Goal: Task Accomplishment & Management: Use online tool/utility

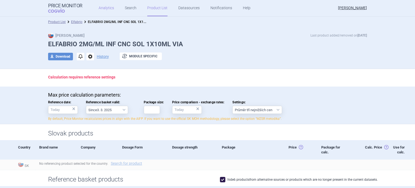
click at [109, 11] on link "Analytics" at bounding box center [106, 8] width 15 height 16
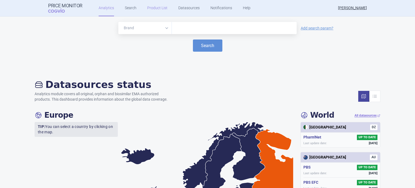
click at [153, 15] on link "Product List" at bounding box center [157, 8] width 20 height 16
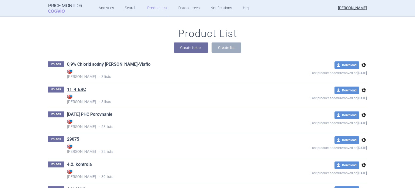
scroll to position [24886, 0]
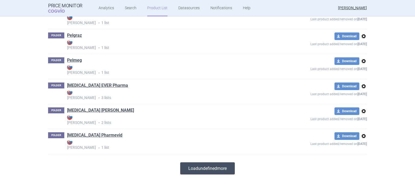
click at [201, 170] on button "Load undefined more" at bounding box center [207, 168] width 55 height 12
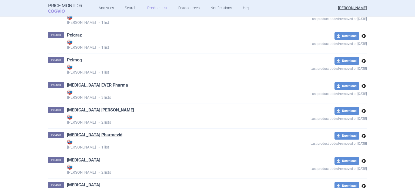
scroll to position [0, 0]
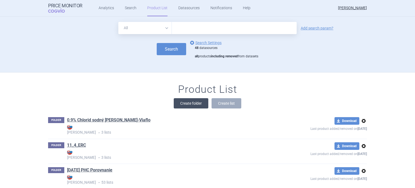
click at [188, 103] on button "Create folder" at bounding box center [191, 103] width 35 height 10
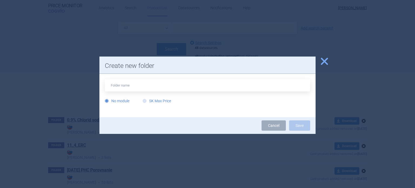
click at [165, 100] on label "SK Max Price" at bounding box center [157, 100] width 28 height 5
click at [148, 100] on input "SK Max Price" at bounding box center [145, 100] width 5 height 5
radio input "true"
click at [170, 88] on input "text" at bounding box center [207, 85] width 205 height 12
type input "Tezspire"
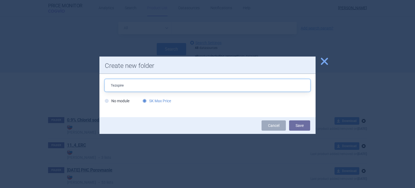
click at [289, 120] on button "Save" at bounding box center [299, 125] width 21 height 10
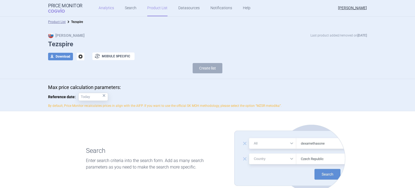
click at [99, 13] on link "Analytics" at bounding box center [106, 8] width 15 height 16
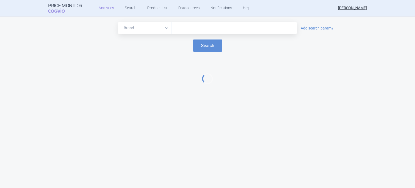
click at [190, 31] on input "text" at bounding box center [234, 28] width 119 height 7
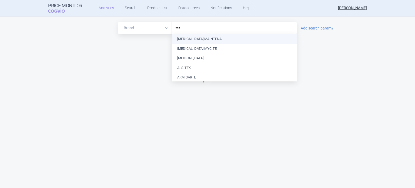
type input "tezs"
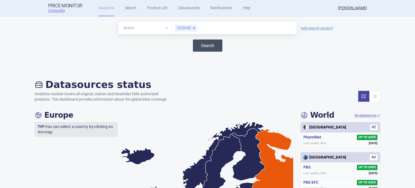
click at [200, 45] on button "Search" at bounding box center [207, 45] width 29 height 12
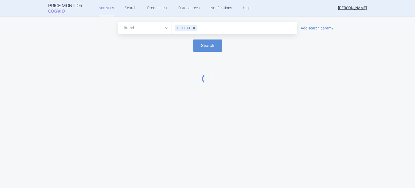
select select "EUR"
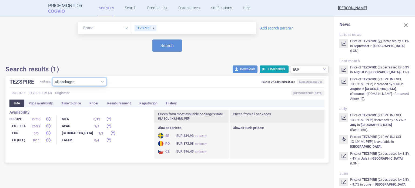
click at [79, 84] on select "All packages 210MG INJ SOL 1X1.91ML ISP ( 28 ) 210MG INJ SOL 1X1.91ML PEP ( 33 …" at bounding box center [79, 82] width 54 height 8
click at [102, 81] on select "All packages 210MG INJ SOL 1X1.91ML ISP ( 28 ) 210MG INJ SOL 1X1.91ML PEP ( 33 …" at bounding box center [79, 82] width 54 height 8
select select "fadcc2c6-1e40-4f1e-9b72-0af44e4ee6a4"
click at [53, 86] on select "All packages 210MG INJ SOL 1X1.91ML ISP ( 28 ) 210MG INJ SOL 1X1.91ML PEP ( 33 …" at bounding box center [79, 82] width 54 height 8
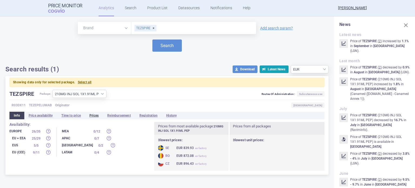
click at [95, 113] on li "Prices" at bounding box center [94, 116] width 18 height 8
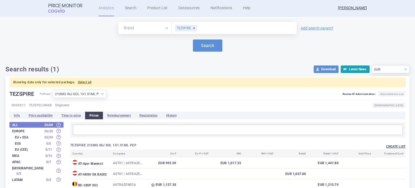
click at [396, 144] on button "Create list" at bounding box center [395, 146] width 19 height 5
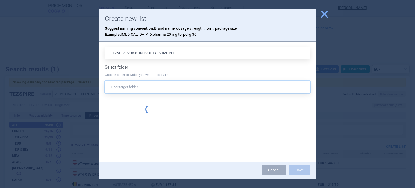
click at [192, 90] on input "text" at bounding box center [207, 87] width 205 height 12
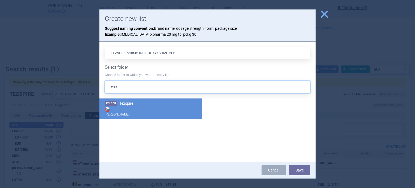
type input "tezs"
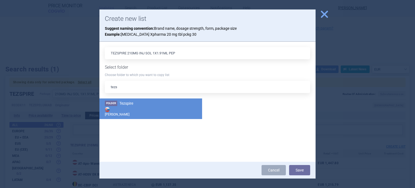
click at [155, 109] on strong "[PERSON_NAME]" at bounding box center [151, 111] width 92 height 11
click at [300, 173] on button "Save" at bounding box center [299, 170] width 21 height 10
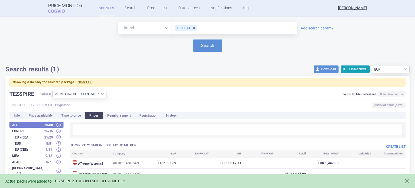
click at [111, 179] on link "TEZSPIRE 210MG INJ SOL 1X1.91ML PEP" at bounding box center [89, 181] width 71 height 5
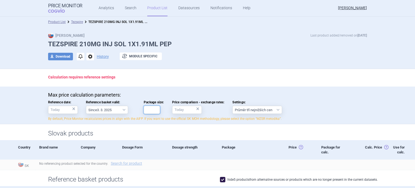
click at [146, 108] on input "Package size:" at bounding box center [152, 110] width 16 height 8
type input "1"
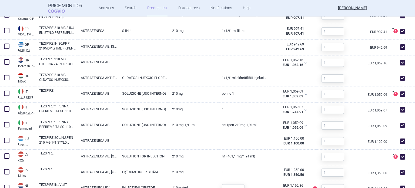
scroll to position [535, 0]
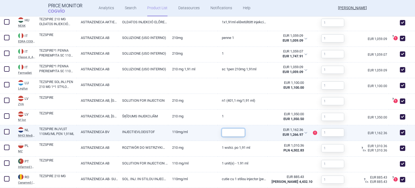
click at [234, 134] on input "text" at bounding box center [233, 132] width 23 height 8
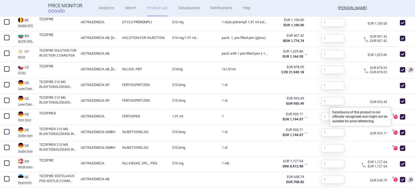
scroll to position [301, 0]
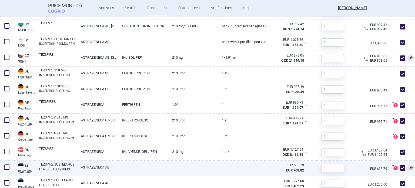
type input "1"
click at [400, 165] on span at bounding box center [402, 167] width 5 height 5
checkbox input "false"
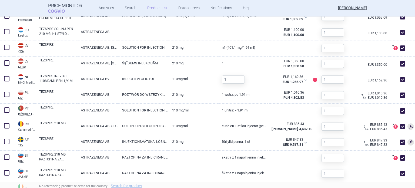
scroll to position [625, 0]
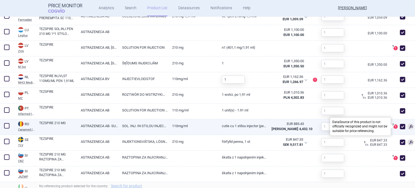
click at [393, 125] on span at bounding box center [395, 126] width 4 height 4
click at [400, 125] on span at bounding box center [402, 126] width 5 height 5
checkbox input "false"
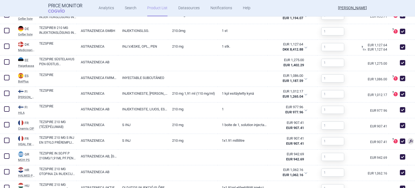
scroll to position [406, 0]
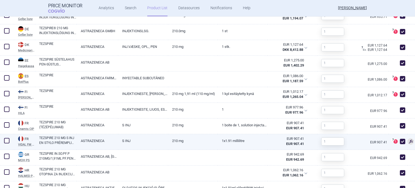
click at [398, 144] on span at bounding box center [402, 141] width 8 height 8
checkbox input "false"
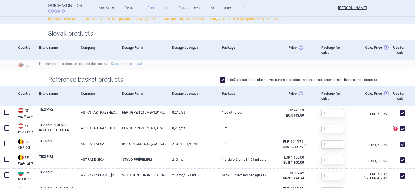
scroll to position [0, 0]
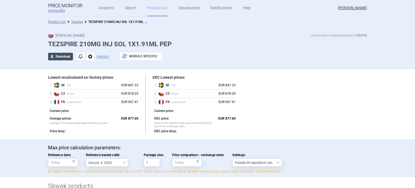
click at [67, 57] on button "download Download" at bounding box center [60, 57] width 25 height 8
select select "EUR"
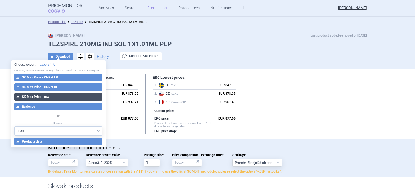
click at [69, 96] on button "download SK Max Price - raw" at bounding box center [58, 97] width 88 height 8
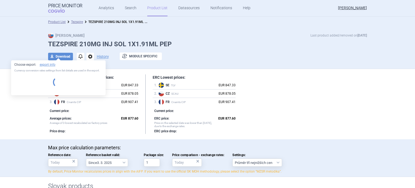
select select "EUR"
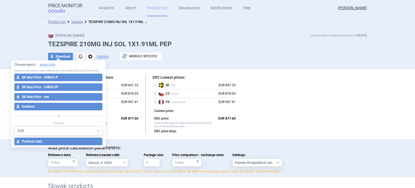
click at [197, 33] on div "Max Price Last product added/removed on 3 Sept" at bounding box center [207, 35] width 319 height 5
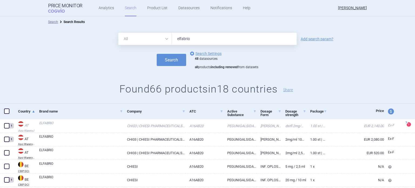
click at [98, 40] on div "All Brand Name ATC Company Active Substance Country Newer than elfabrio Add sea…" at bounding box center [207, 39] width 415 height 12
type input "tezspire"
click at [157, 54] on button "Search" at bounding box center [171, 60] width 29 height 12
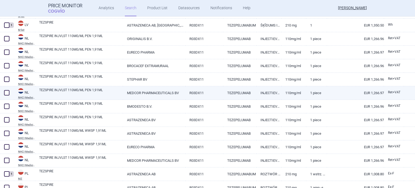
scroll to position [1128, 0]
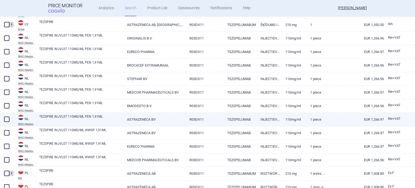
click at [10, 122] on span at bounding box center [7, 119] width 8 height 8
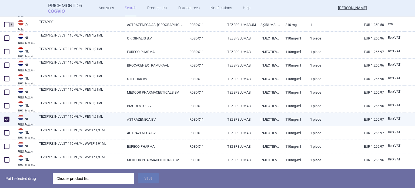
click at [10, 122] on span at bounding box center [7, 119] width 8 height 8
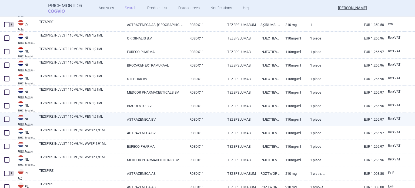
click at [8, 121] on span at bounding box center [6, 118] width 5 height 5
checkbox input "true"
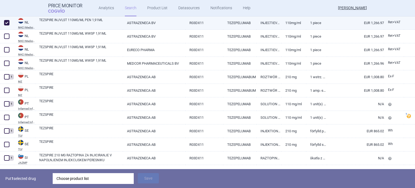
scroll to position [1238, 0]
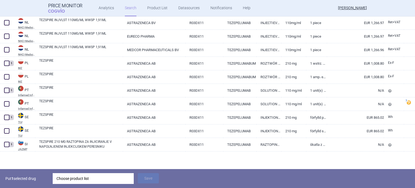
click at [110, 176] on div "Choose product list" at bounding box center [92, 178] width 73 height 11
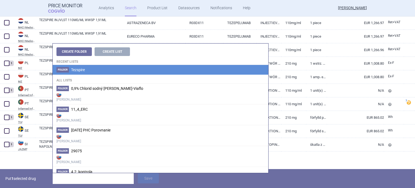
click at [118, 71] on li "Folder Tezspire" at bounding box center [161, 70] width 216 height 10
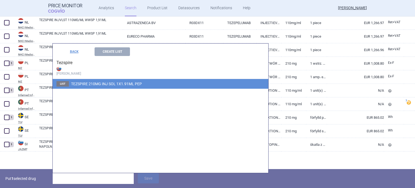
click at [120, 82] on span "TEZSPIRE 210MG INJ SOL 1X1.91ML PEP" at bounding box center [106, 84] width 71 height 4
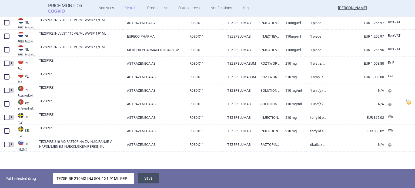
click at [148, 176] on button "Save" at bounding box center [148, 178] width 21 height 10
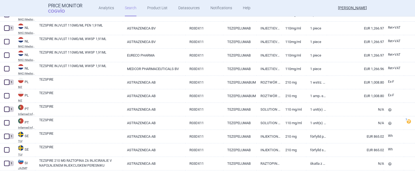
scroll to position [1218, 0]
